Goal: Register for event/course

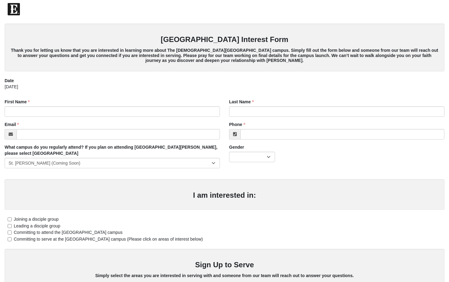
scroll to position [4, 0]
